Goal: Task Accomplishment & Management: Manage account settings

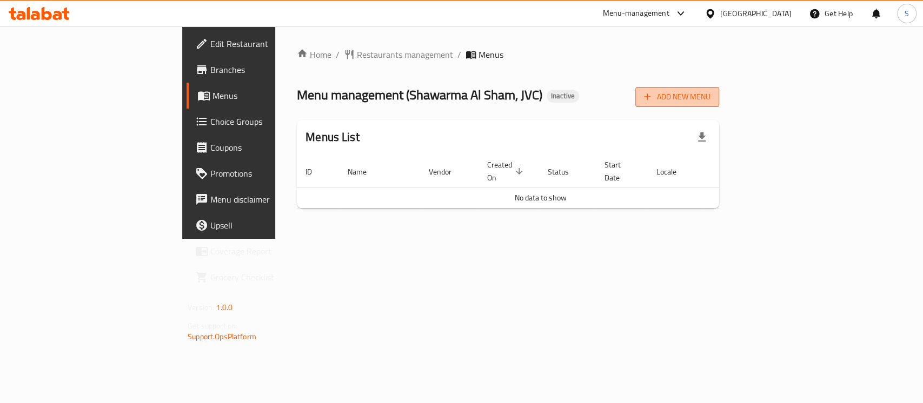
click at [719, 105] on button "Add New Menu" at bounding box center [677, 97] width 84 height 20
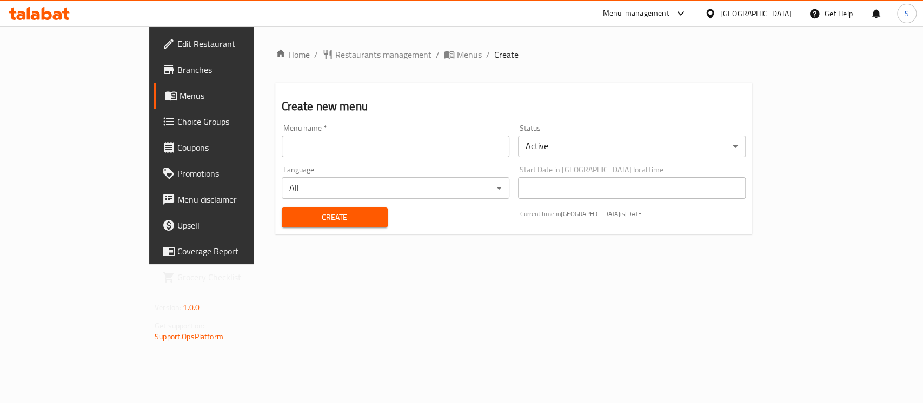
click at [340, 148] on input "text" at bounding box center [396, 147] width 228 height 22
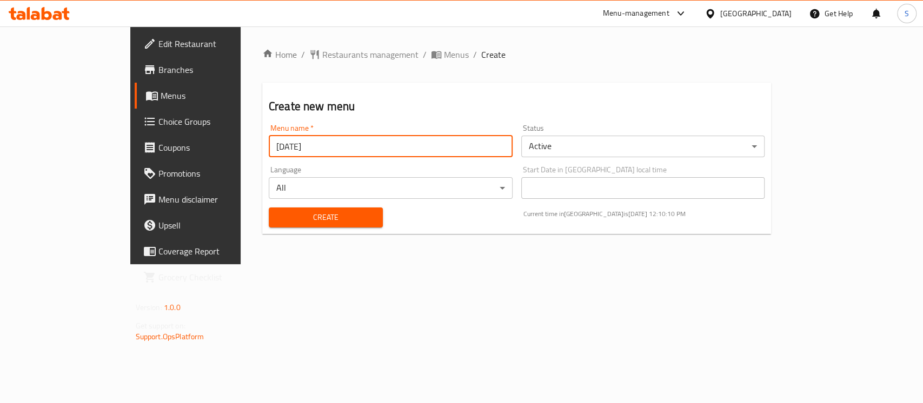
type input "[DATE]"
click at [619, 150] on body "​ Menu-management [GEOGRAPHIC_DATA] Get Help S Edit Restaurant Branches Menus C…" at bounding box center [461, 214] width 923 height 377
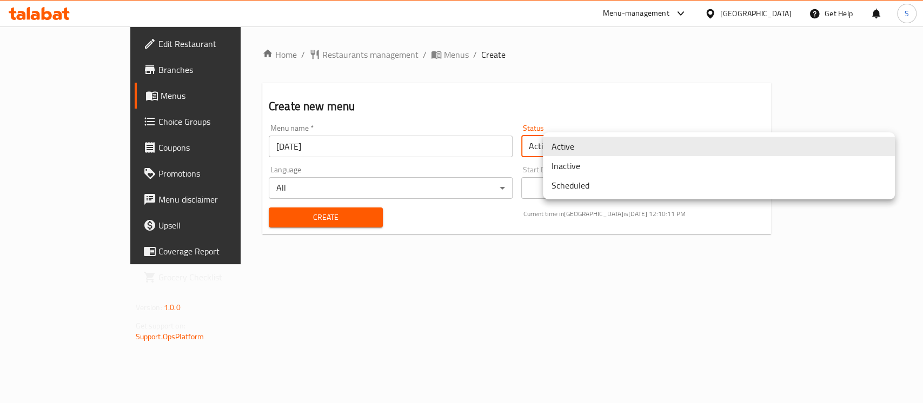
click at [598, 109] on div at bounding box center [461, 201] width 923 height 403
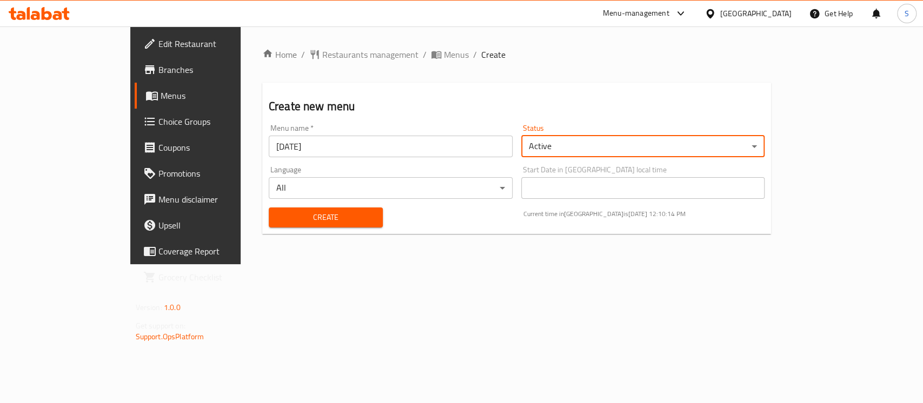
click at [303, 220] on span "Create" at bounding box center [325, 218] width 97 height 14
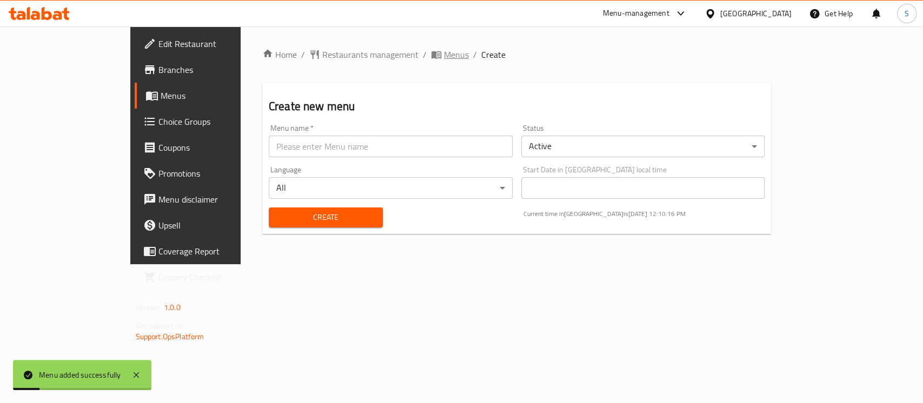
click at [444, 59] on span "Menus" at bounding box center [456, 54] width 25 height 13
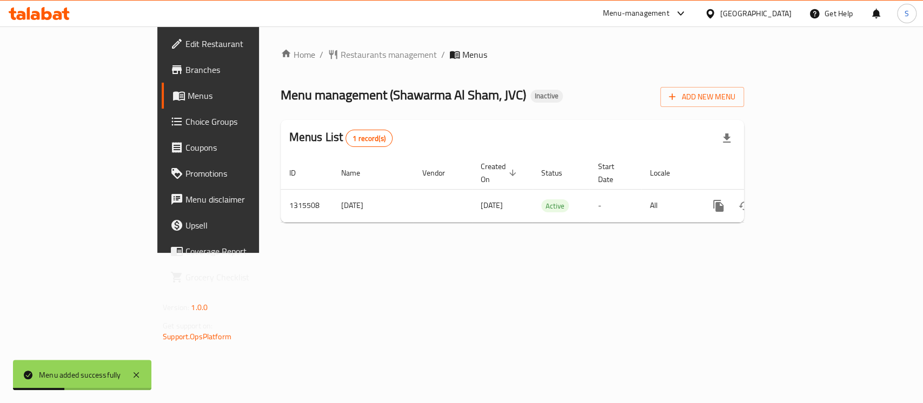
click at [188, 101] on span "Menus" at bounding box center [245, 95] width 115 height 13
click at [744, 97] on div "Menu management ( Shawarma Al Sham, JVC ) Inactive Add New Menu" at bounding box center [512, 95] width 463 height 24
click at [735, 93] on span "Add New Menu" at bounding box center [702, 97] width 67 height 14
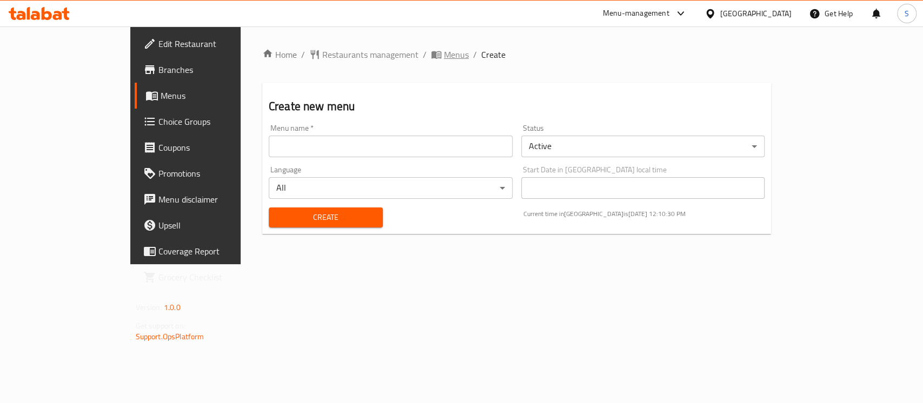
click at [444, 51] on span "Menus" at bounding box center [456, 54] width 25 height 13
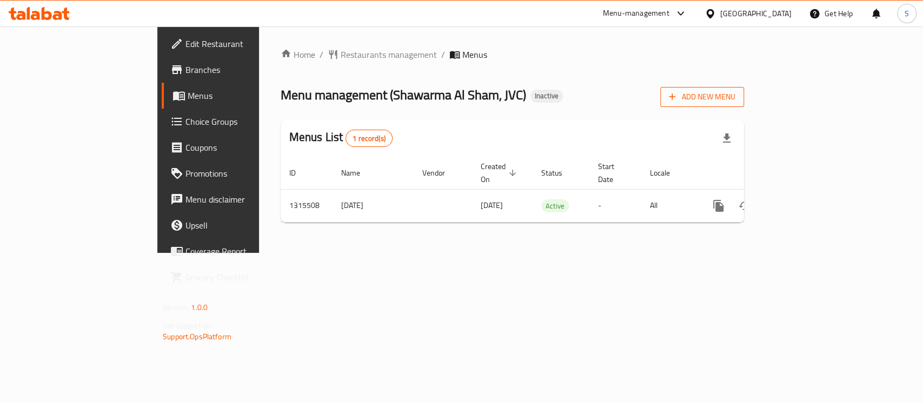
click at [735, 100] on span "Add New Menu" at bounding box center [702, 97] width 67 height 14
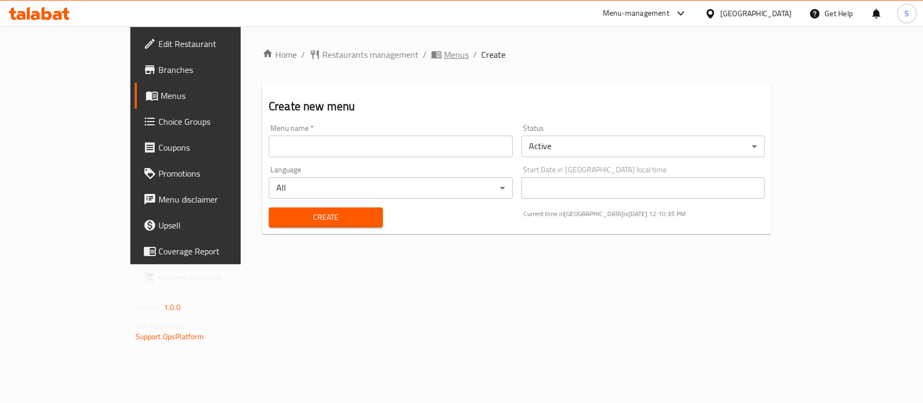
click at [444, 57] on span "Menus" at bounding box center [456, 54] width 25 height 13
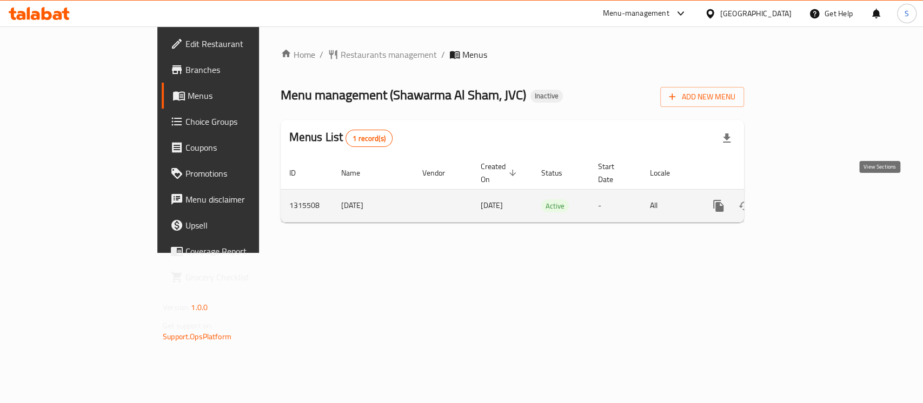
click at [803, 200] on icon "enhanced table" at bounding box center [796, 206] width 13 height 13
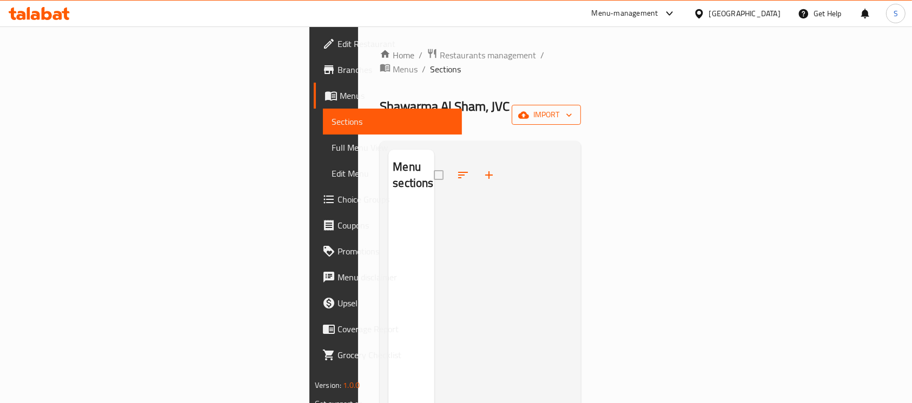
click at [572, 108] on span "import" at bounding box center [546, 115] width 52 height 14
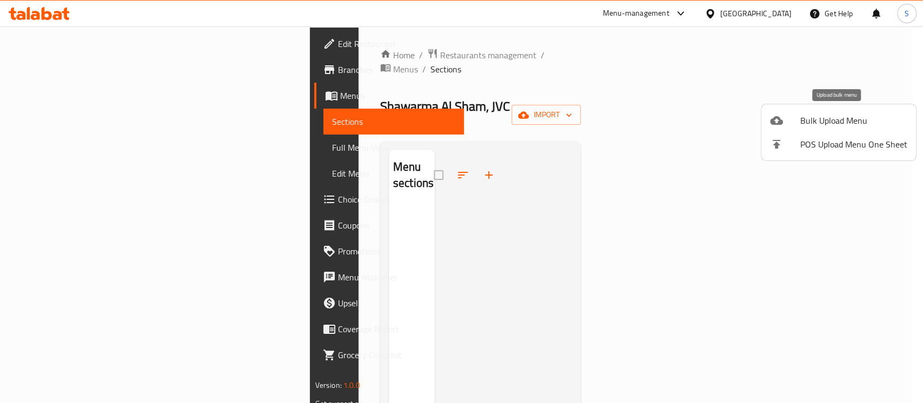
click at [825, 111] on li "Bulk Upload Menu" at bounding box center [838, 121] width 155 height 24
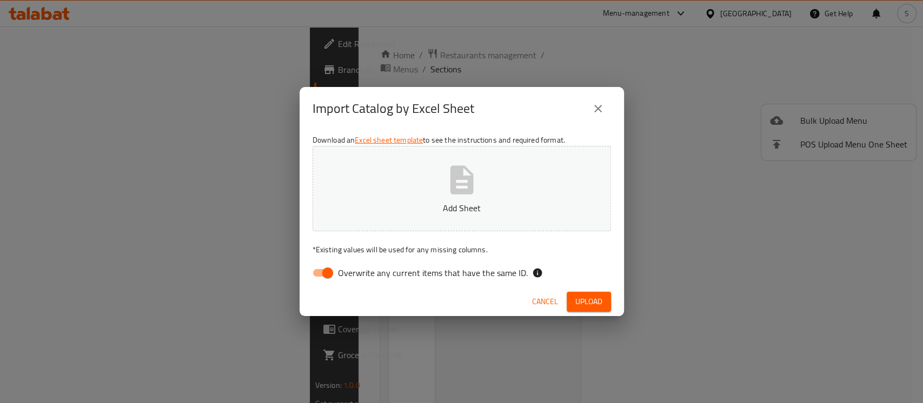
click at [324, 269] on input "Overwrite any current items that have the same ID." at bounding box center [328, 273] width 62 height 21
checkbox input "false"
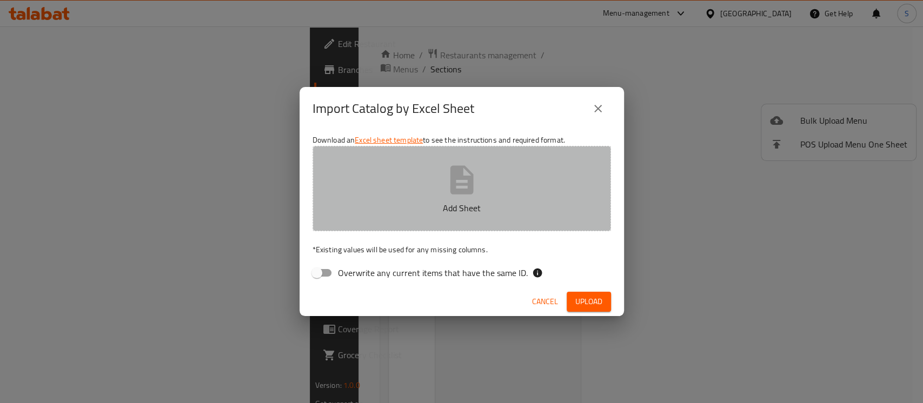
click at [454, 202] on p "Add Sheet" at bounding box center [461, 208] width 265 height 13
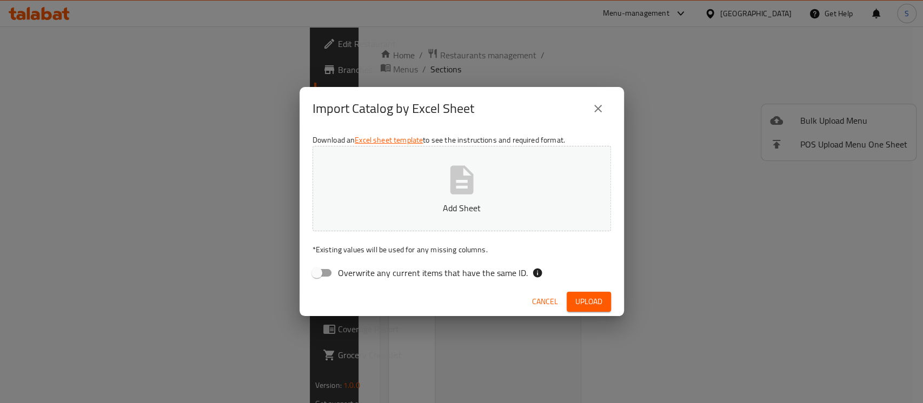
click at [599, 110] on icon "close" at bounding box center [598, 109] width 8 height 8
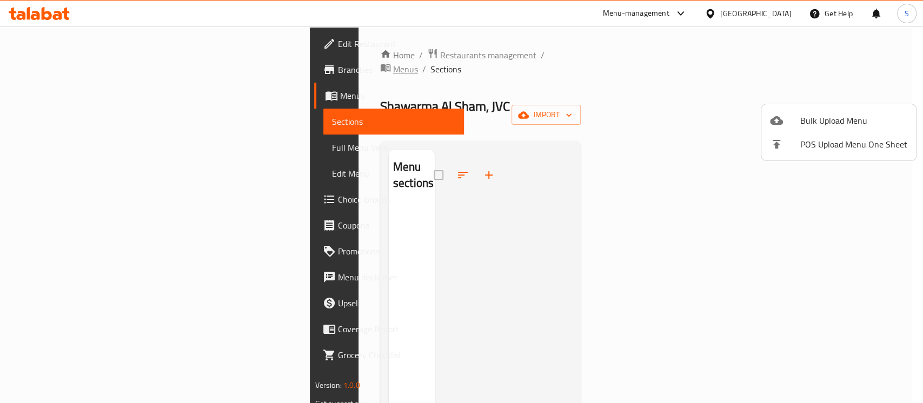
click at [360, 57] on div at bounding box center [461, 201] width 923 height 403
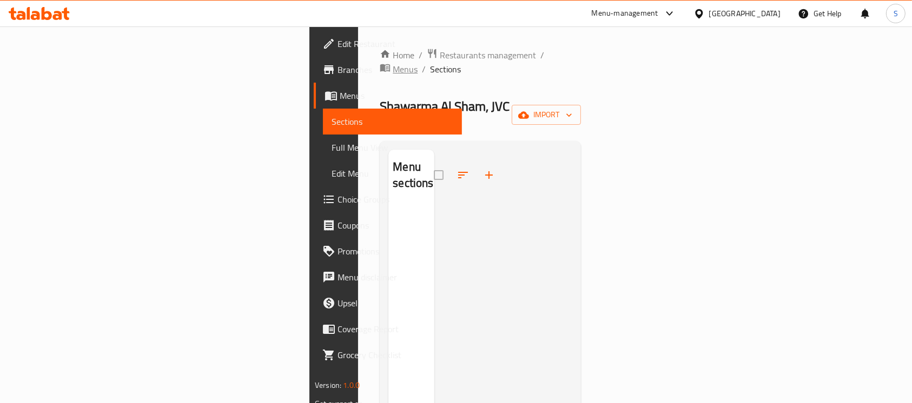
click at [393, 63] on span "Menus" at bounding box center [405, 69] width 25 height 13
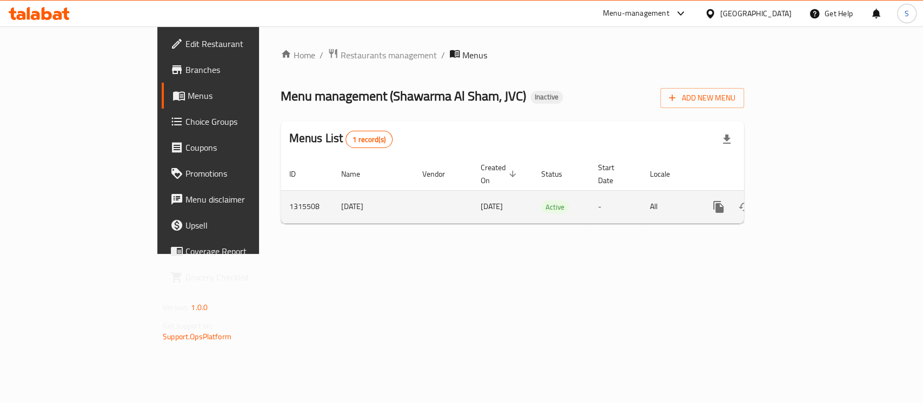
click at [333, 191] on td "[DATE]" at bounding box center [373, 206] width 81 height 33
click at [333, 193] on td "[DATE]" at bounding box center [373, 206] width 81 height 33
copy td "[DATE]"
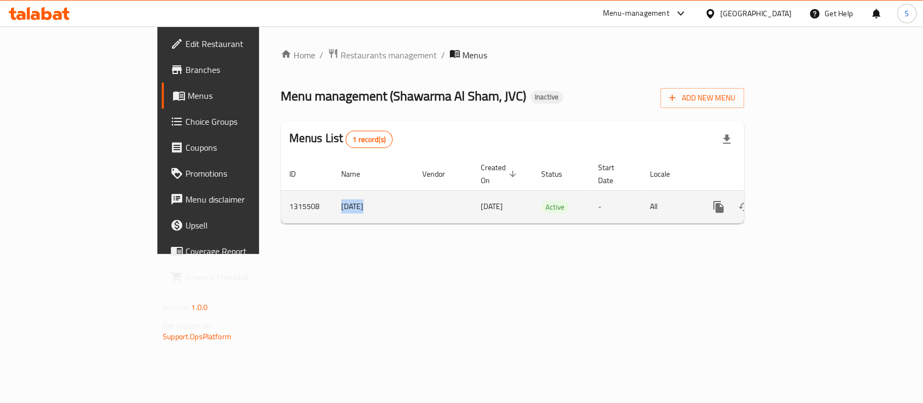
click at [784, 194] on button "enhanced table" at bounding box center [771, 207] width 26 height 26
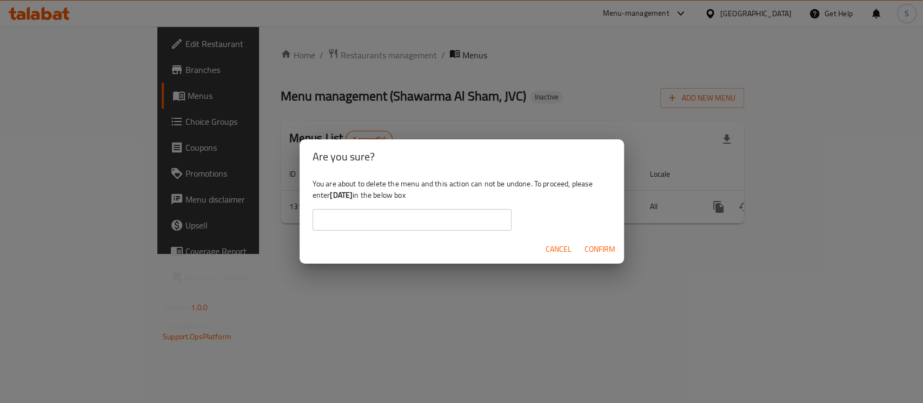
click at [394, 223] on input "text" at bounding box center [412, 220] width 199 height 22
paste input "[DATE]"
click at [600, 252] on span "Confirm" at bounding box center [600, 250] width 31 height 14
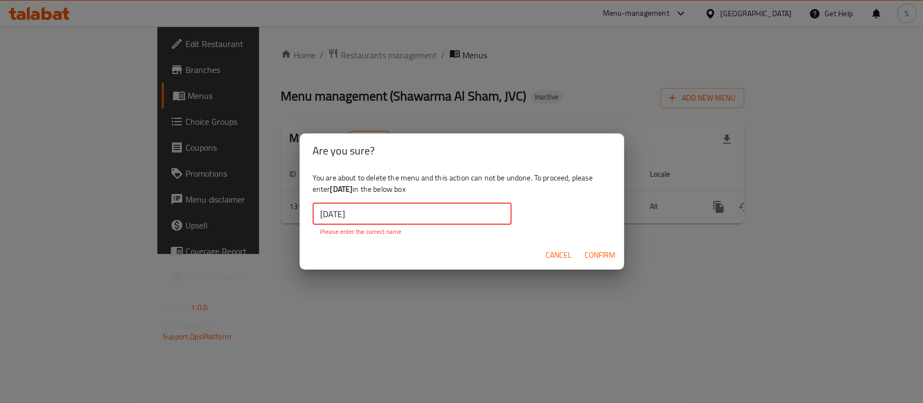
click at [321, 217] on input "[DATE]" at bounding box center [412, 214] width 199 height 22
click at [594, 255] on span "Confirm" at bounding box center [600, 256] width 31 height 14
click at [387, 203] on input "[DATE]" at bounding box center [412, 214] width 199 height 22
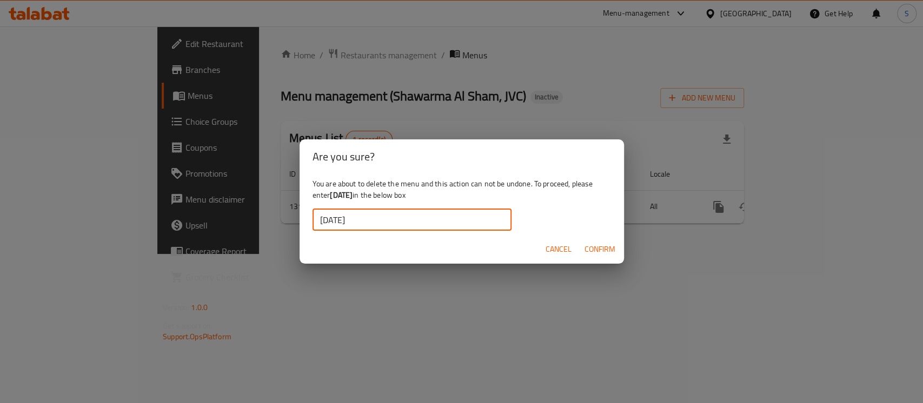
type input "[DATE]"
click at [593, 253] on span "Confirm" at bounding box center [600, 250] width 31 height 14
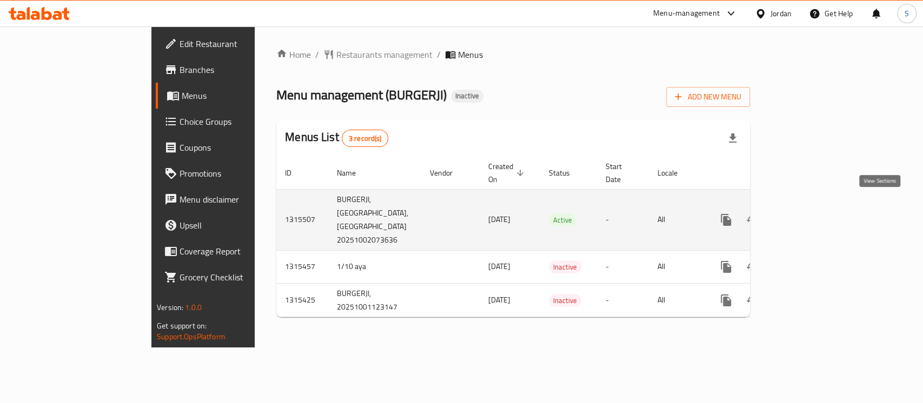
click at [811, 214] on icon "enhanced table" at bounding box center [804, 220] width 13 height 13
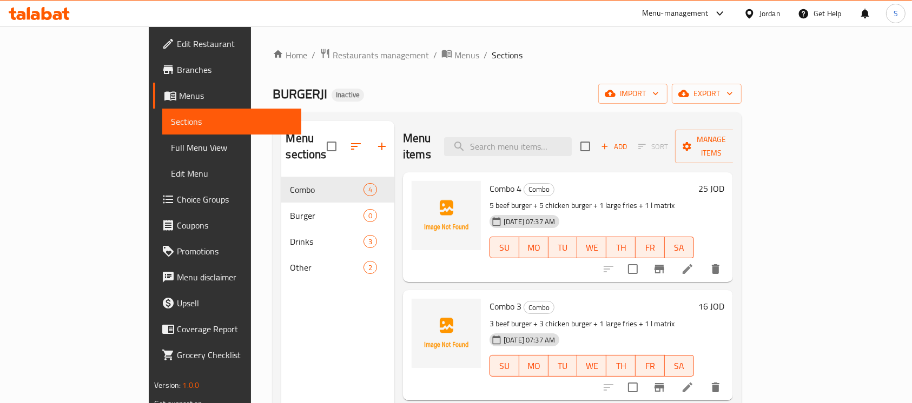
click at [171, 141] on span "Full Menu View" at bounding box center [232, 147] width 122 height 13
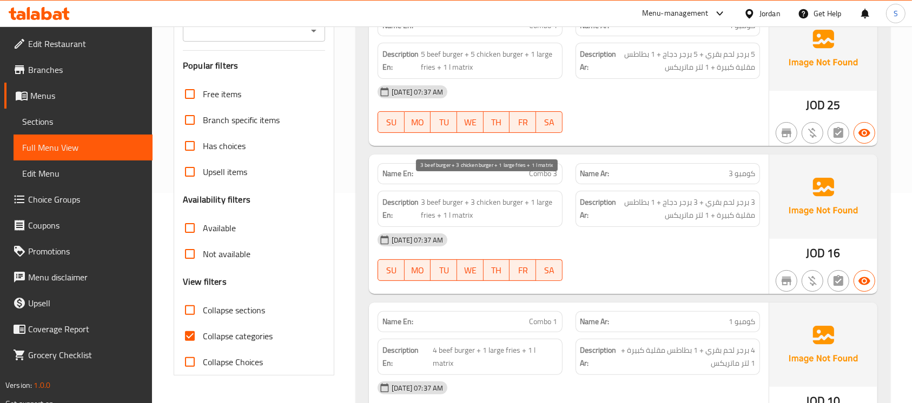
scroll to position [216, 0]
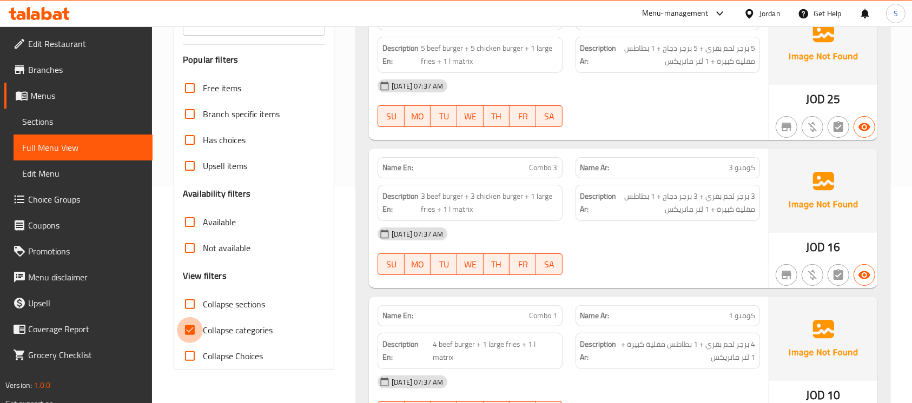
click at [202, 317] on input "Collapse categories" at bounding box center [190, 330] width 26 height 26
checkbox input "false"
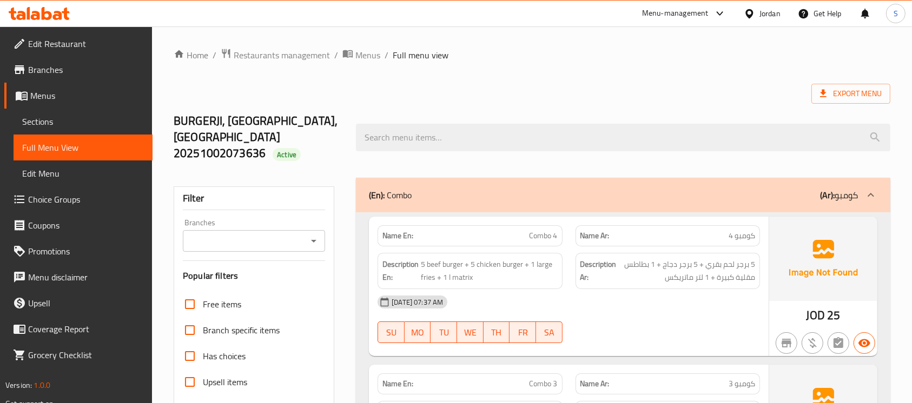
drag, startPoint x: 454, startPoint y: 220, endPoint x: 518, endPoint y: 221, distance: 63.8
click at [518, 230] on p "Name En: Combo 4" at bounding box center [469, 235] width 175 height 11
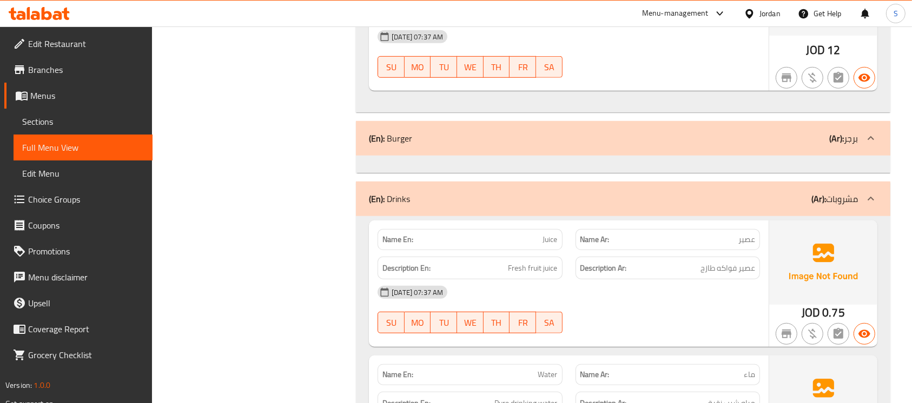
scroll to position [649, 0]
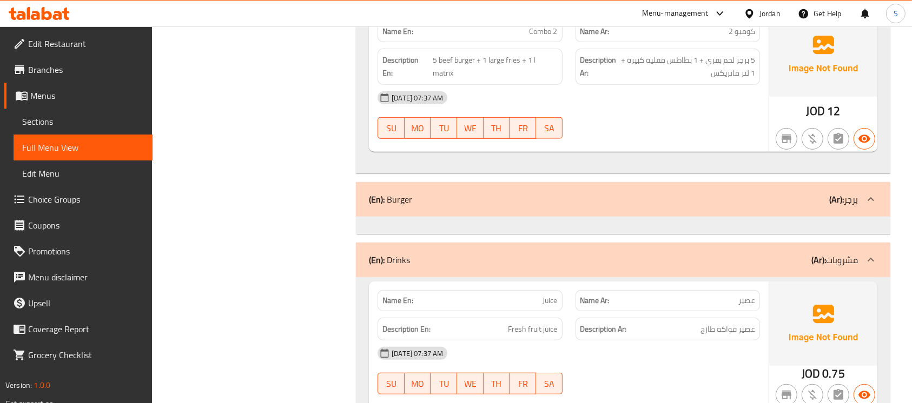
click at [535, 193] on div "(En): Burger (Ar): برجر" at bounding box center [613, 199] width 489 height 13
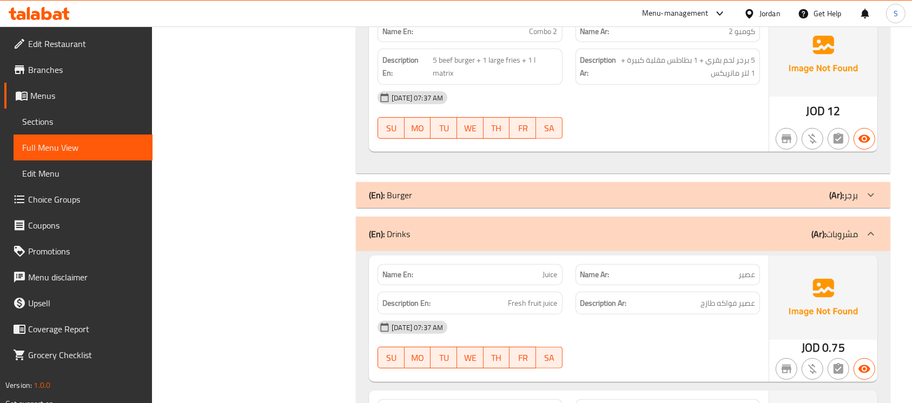
click at [535, 189] on div "(En): Burger (Ar): برجر" at bounding box center [613, 195] width 489 height 13
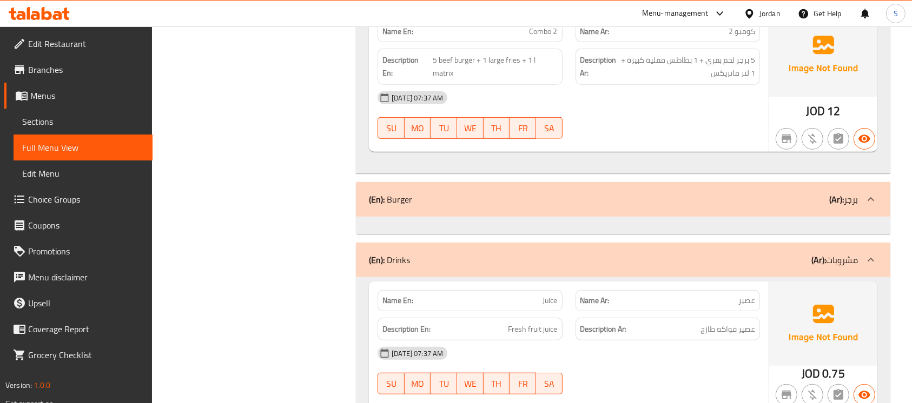
click at [503, 193] on div "(En): Burger (Ar): برجر" at bounding box center [613, 199] width 489 height 13
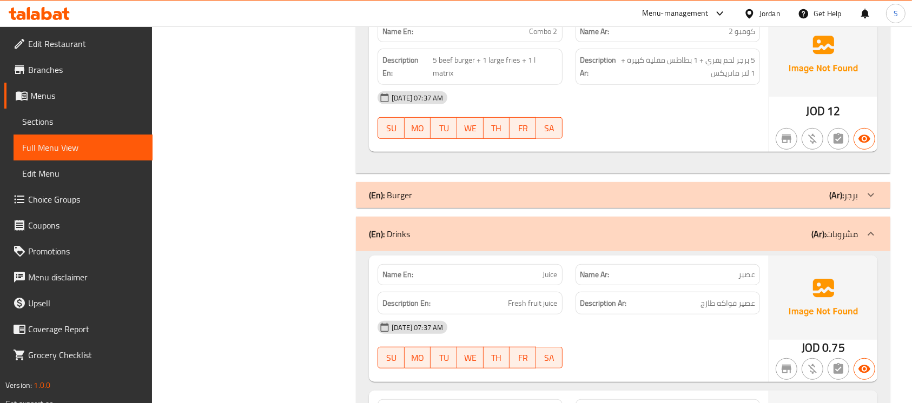
click at [503, 189] on div "(En): Burger (Ar): برجر" at bounding box center [613, 195] width 489 height 13
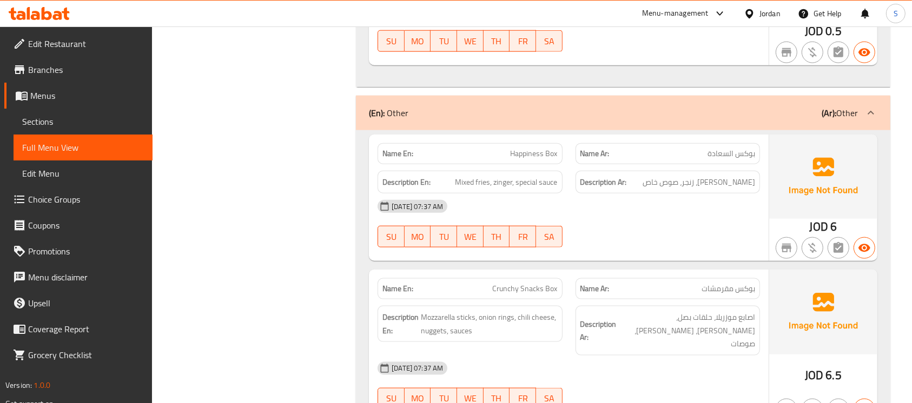
scroll to position [1295, 0]
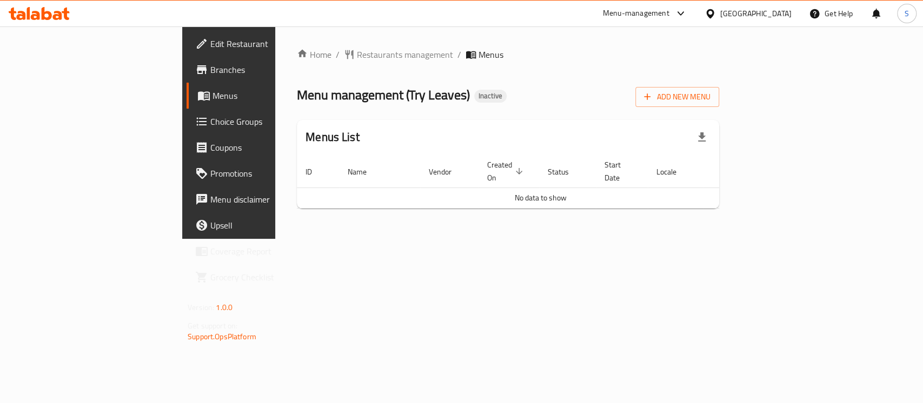
click at [210, 42] on span "Edit Restaurant" at bounding box center [268, 43] width 117 height 13
click at [357, 51] on span "Restaurants management" at bounding box center [405, 54] width 96 height 13
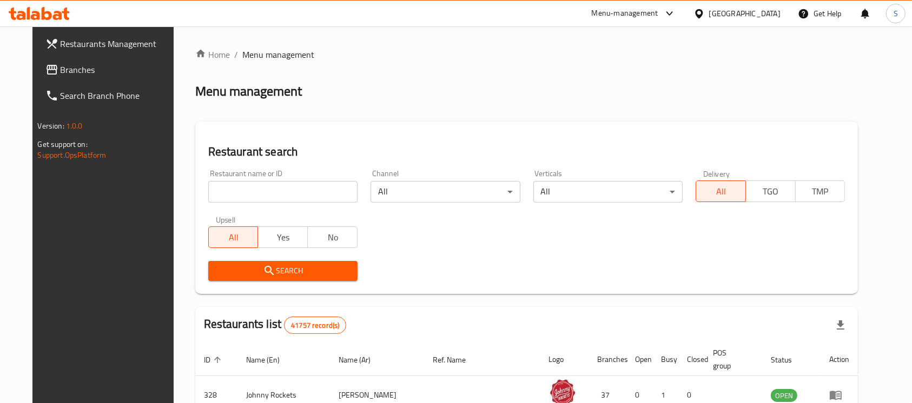
click at [695, 19] on icon at bounding box center [698, 13] width 11 height 11
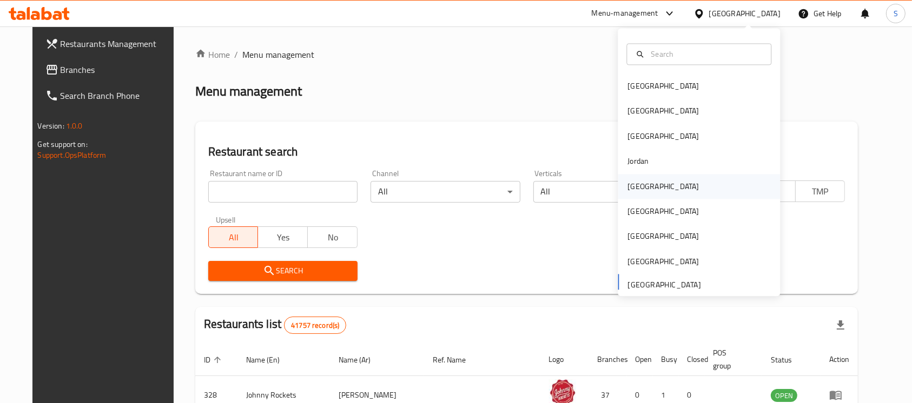
click at [640, 188] on div "Kuwait" at bounding box center [663, 186] width 89 height 25
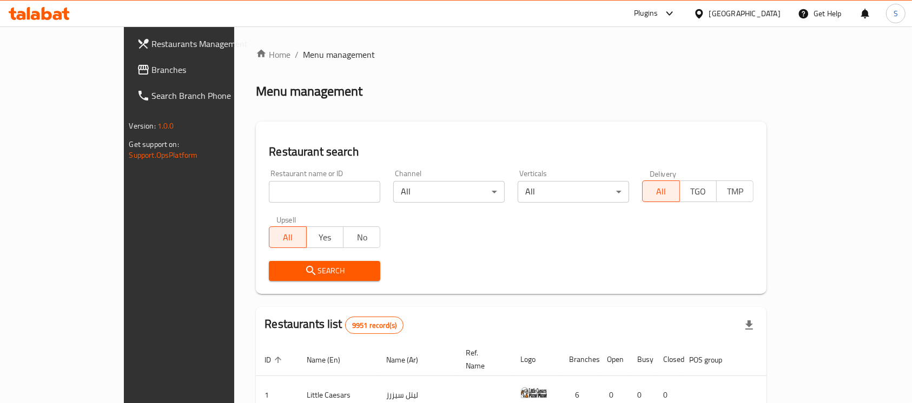
click at [152, 71] on span "Branches" at bounding box center [210, 69] width 116 height 13
